Goal: Find specific page/section: Find specific page/section

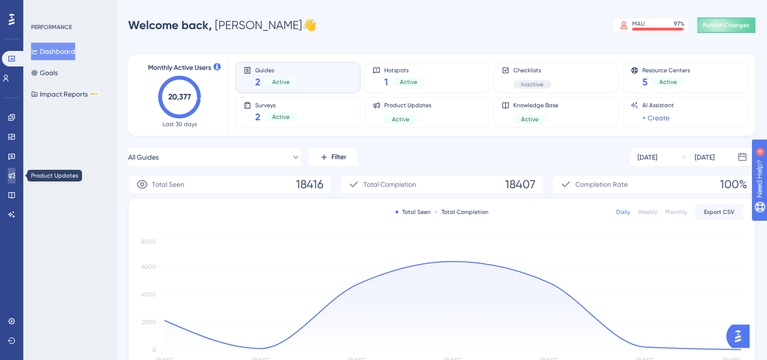
click at [15, 177] on icon at bounding box center [12, 176] width 8 height 8
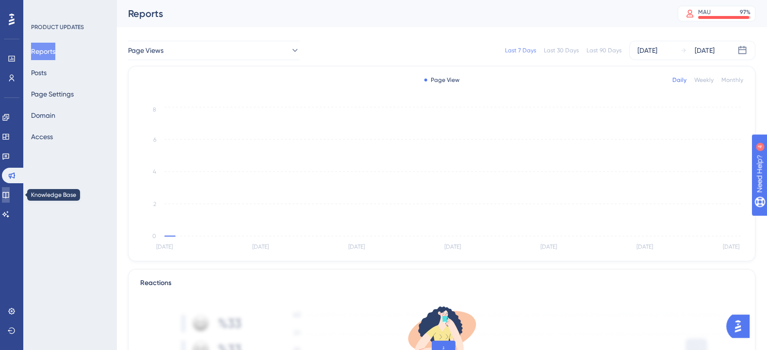
click at [10, 190] on link at bounding box center [6, 195] width 8 height 16
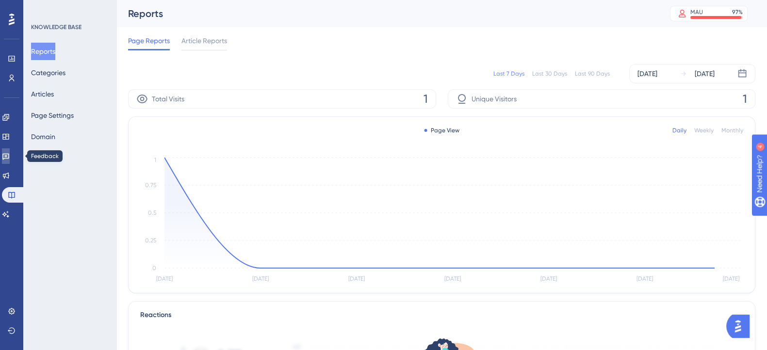
click at [10, 161] on link at bounding box center [6, 156] width 8 height 16
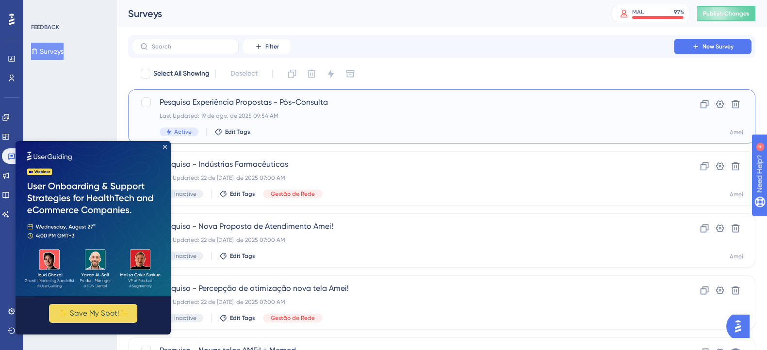
click at [381, 105] on span "Pesquisa Experiência Propostas - Pós-Consulta" at bounding box center [403, 103] width 487 height 12
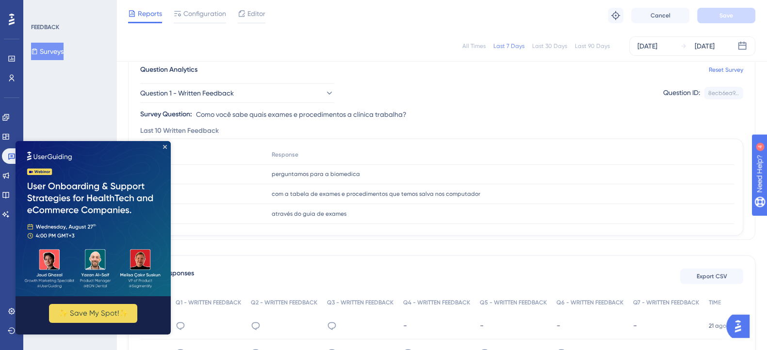
scroll to position [242, 0]
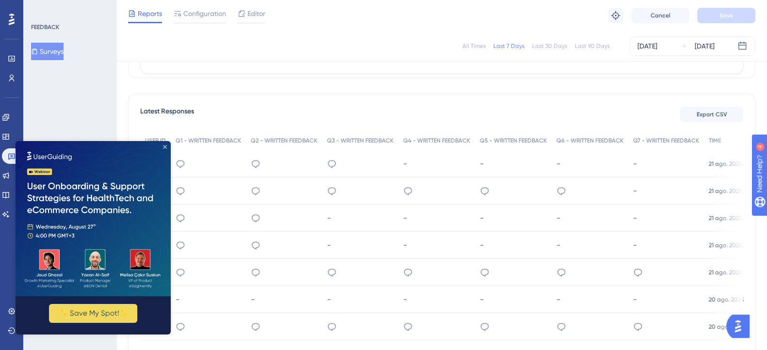
click at [166, 146] on icon "Close Preview" at bounding box center [165, 147] width 4 height 4
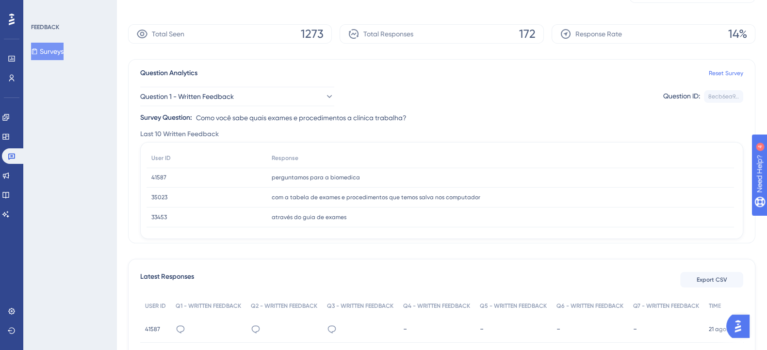
scroll to position [0, 0]
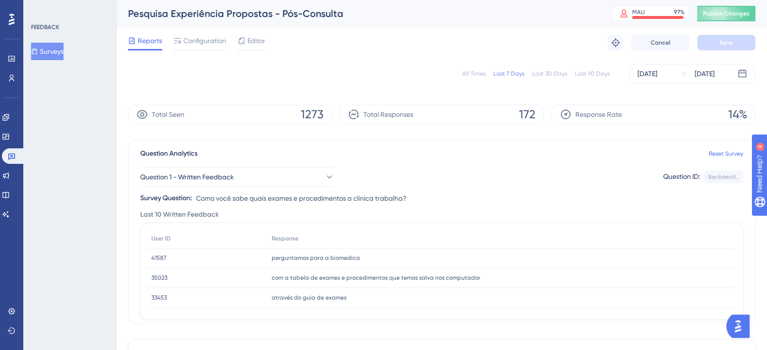
click at [201, 31] on div "Reports Configuration Editor Troubleshoot Cancel Save" at bounding box center [441, 42] width 627 height 31
click at [205, 35] on span "Configuration" at bounding box center [204, 41] width 43 height 12
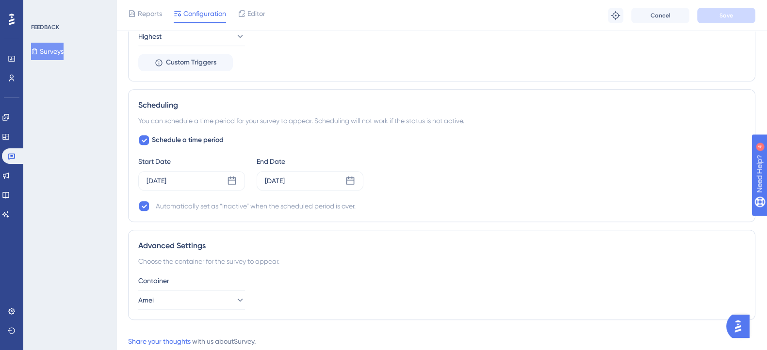
scroll to position [847, 0]
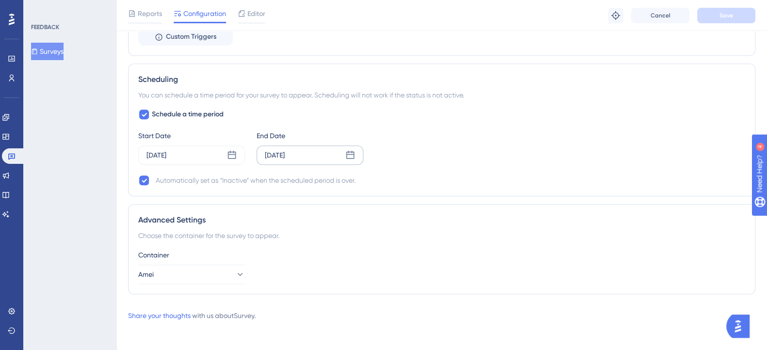
click at [350, 150] on icon at bounding box center [350, 155] width 10 height 10
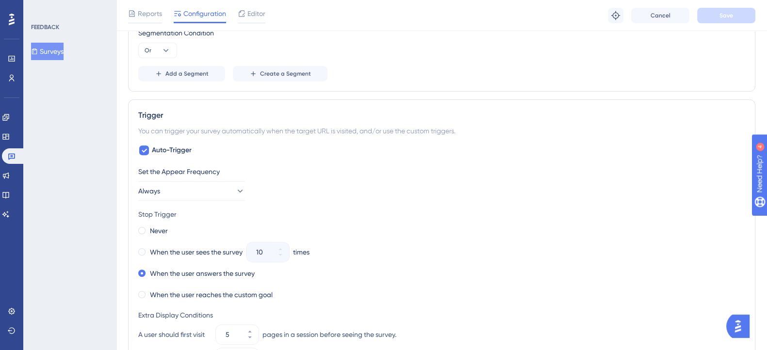
scroll to position [432, 0]
click at [14, 154] on icon at bounding box center [12, 156] width 8 height 8
